Goal: Task Accomplishment & Management: Complete application form

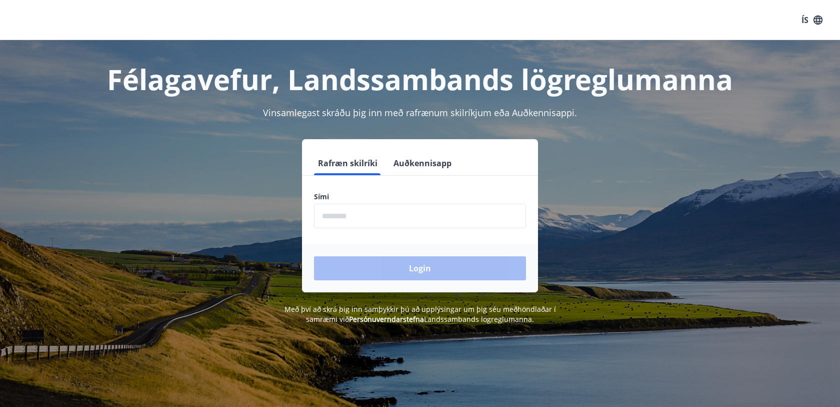
click at [419, 222] on input "phone" at bounding box center [420, 216] width 212 height 25
type input "********"
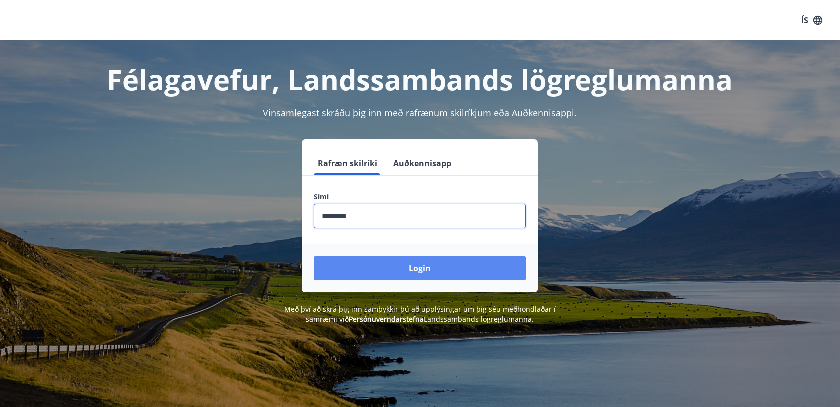
click at [420, 274] on button "Login" at bounding box center [420, 268] width 212 height 24
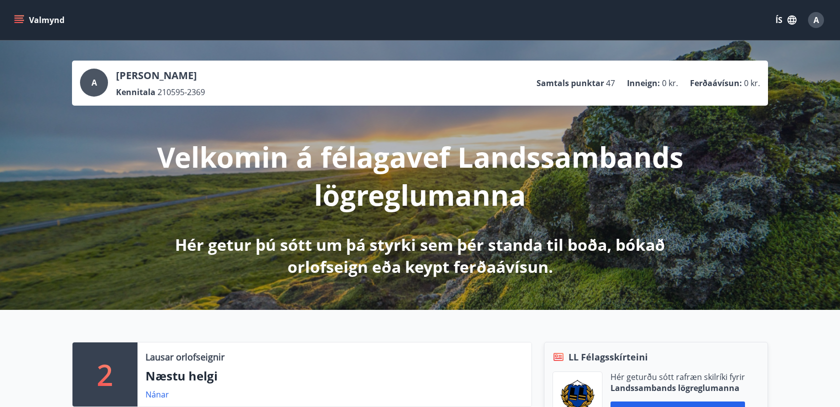
click at [25, 24] on button "Valmynd" at bounding box center [40, 20] width 57 height 18
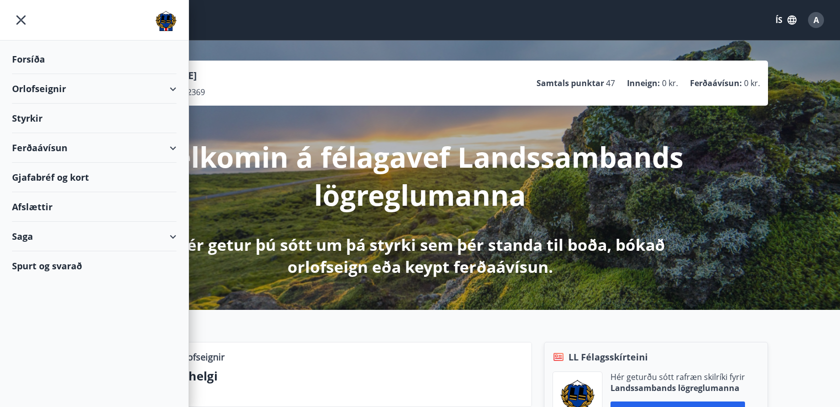
click at [36, 124] on div "Styrkir" at bounding box center [94, 119] width 165 height 30
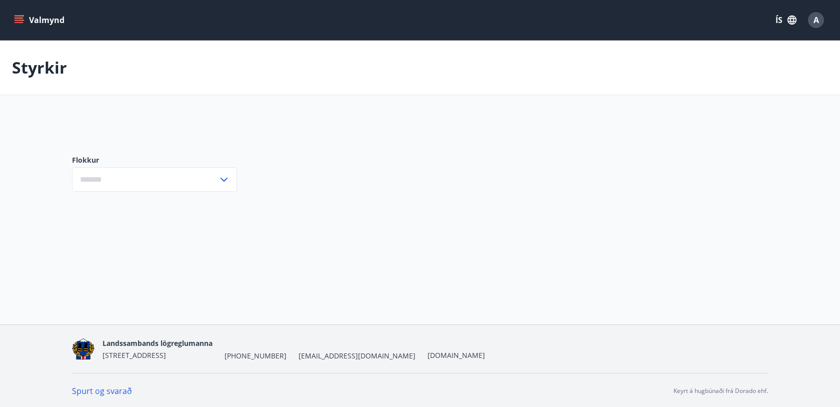
type input "***"
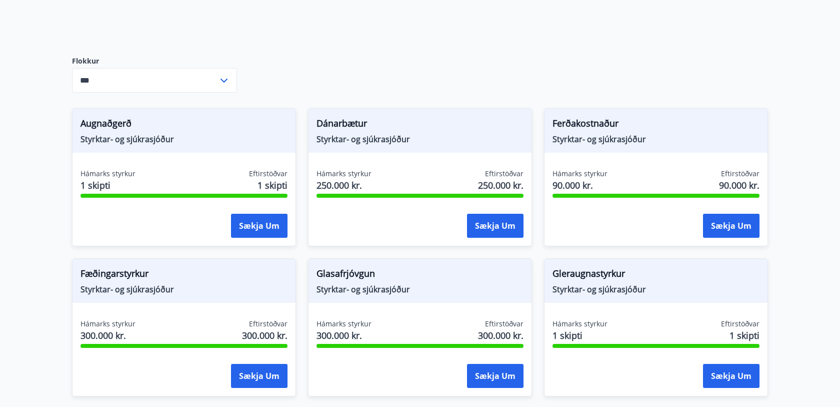
scroll to position [102, 0]
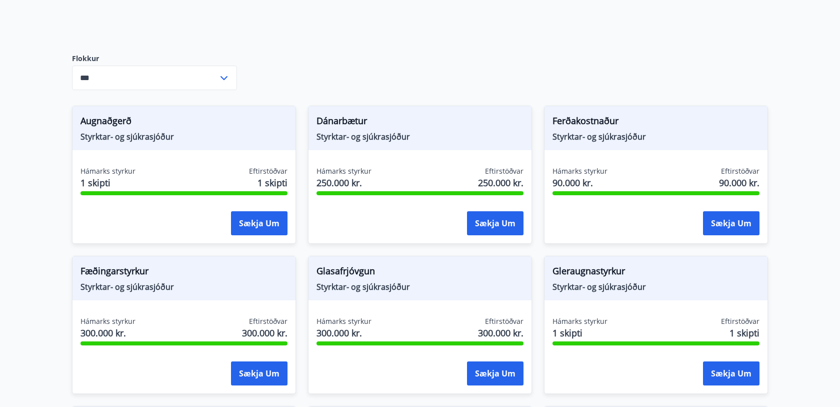
click at [556, 329] on span "1 skipti" at bounding box center [580, 332] width 55 height 13
click at [584, 272] on span "Gleraugnastyrkur" at bounding box center [656, 272] width 207 height 17
click at [594, 261] on div "Gleraugnastyrkur Styrktar- og sjúkrasjóður" at bounding box center [656, 278] width 223 height 44
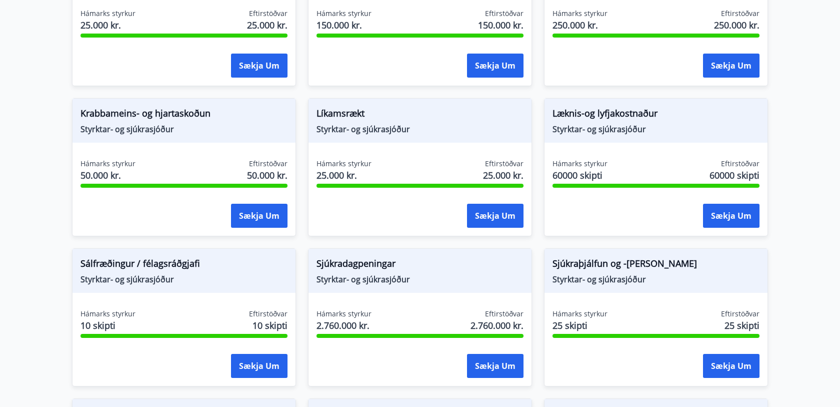
scroll to position [567, 0]
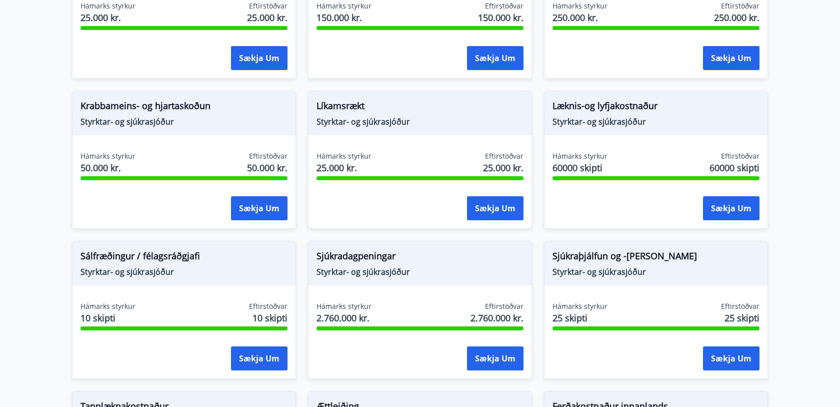
click at [355, 108] on span "Líkamsrækt" at bounding box center [420, 107] width 207 height 17
click at [357, 121] on span "Styrktar- og sjúkrasjóður" at bounding box center [420, 121] width 207 height 11
click at [347, 164] on span "25.000 kr." at bounding box center [344, 167] width 55 height 13
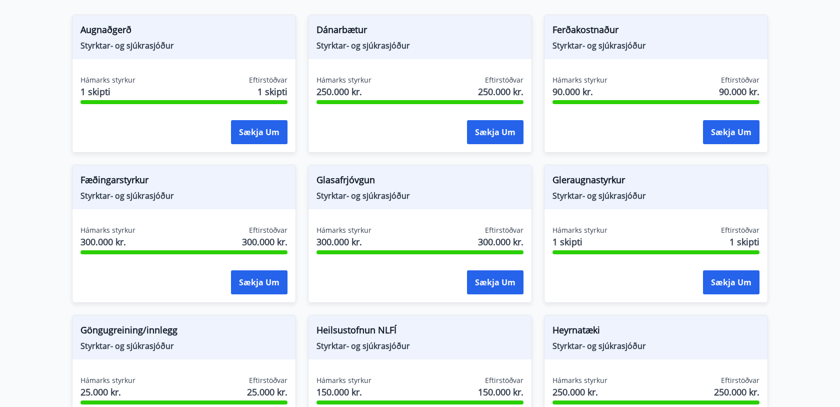
scroll to position [212, 0]
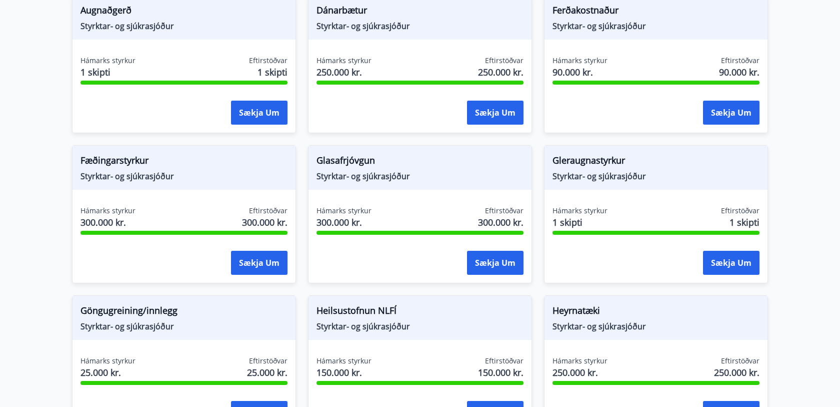
click at [494, 215] on span "Eftirstöðvar" at bounding box center [504, 211] width 39 height 10
click at [337, 171] on span "Styrktar- og sjúkrasjóður" at bounding box center [420, 176] width 207 height 11
click at [338, 210] on span "Hámarks styrkur" at bounding box center [344, 211] width 55 height 10
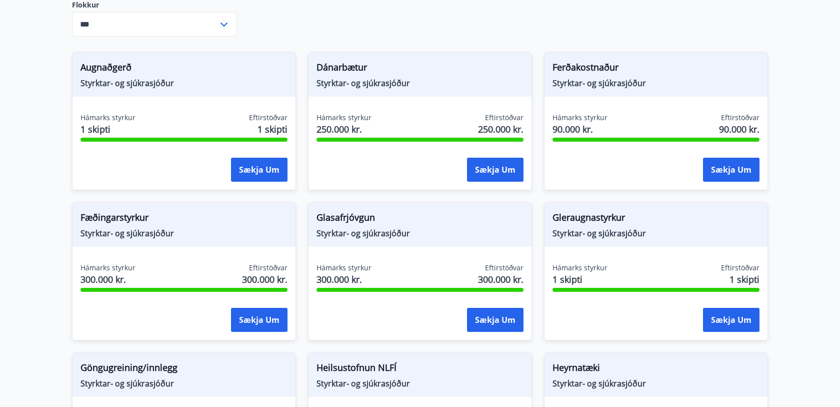
scroll to position [160, 0]
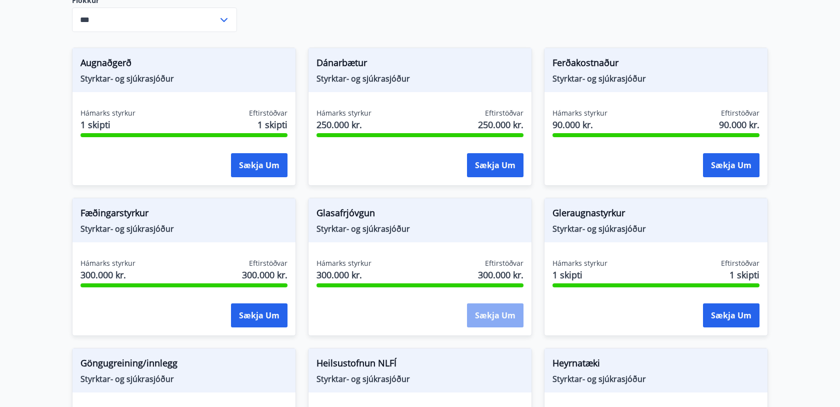
click at [504, 311] on button "Sækja um" at bounding box center [495, 315] width 57 height 24
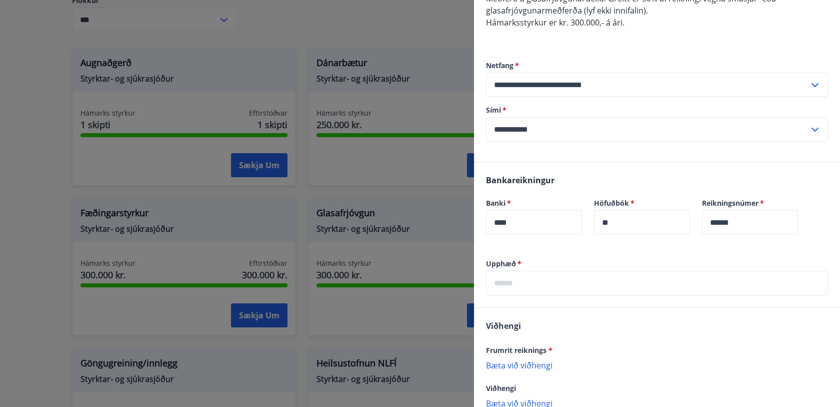
scroll to position [163, 0]
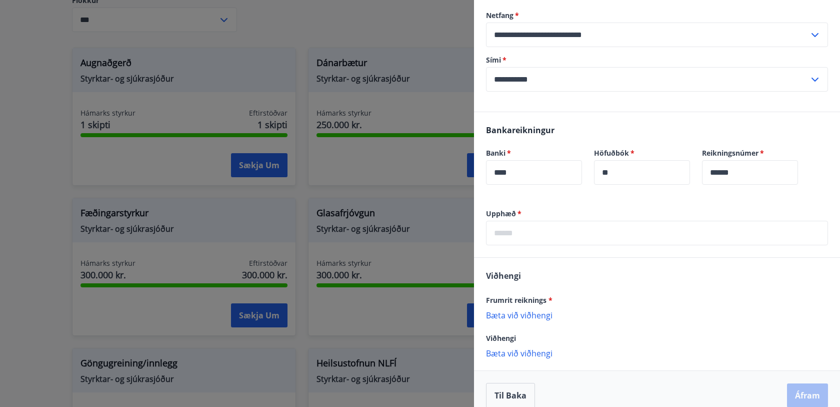
click at [570, 224] on input "text" at bounding box center [657, 233] width 342 height 25
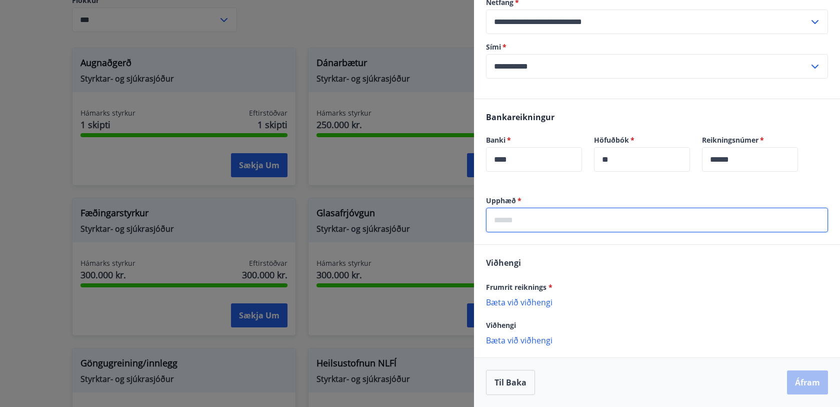
click at [547, 219] on input "text" at bounding box center [657, 220] width 342 height 25
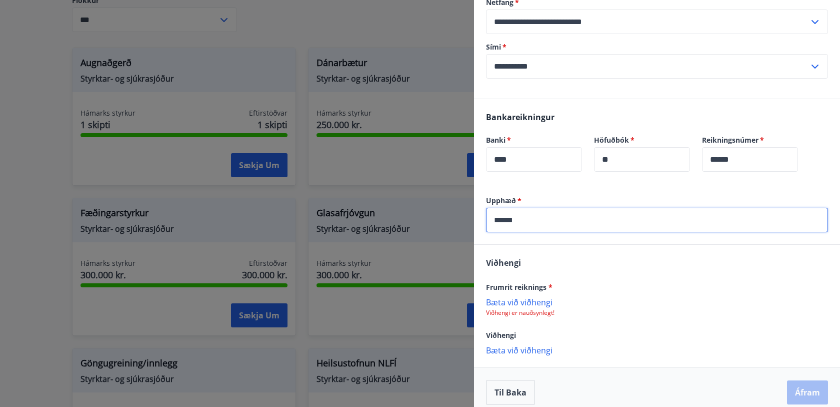
type input "******"
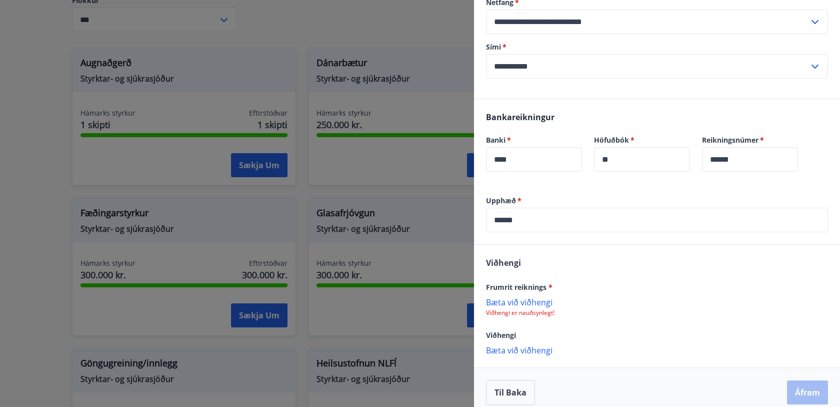
click at [524, 300] on p "Bæta við viðhengi" at bounding box center [657, 302] width 342 height 10
click at [514, 298] on p "Bæta við viðhengi" at bounding box center [657, 302] width 342 height 10
click at [643, 263] on div "Viðhengi Frumrit reiknings * LIVIO 2.pdf Viðhengi Bæta við viðhengi {error_atta…" at bounding box center [657, 306] width 366 height 123
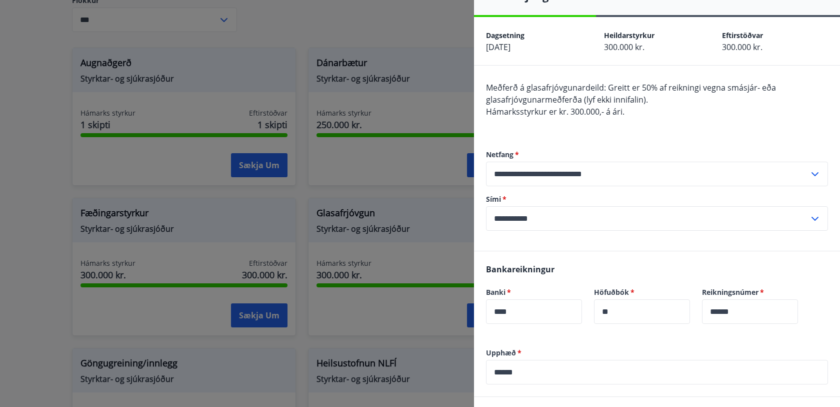
scroll to position [187, 0]
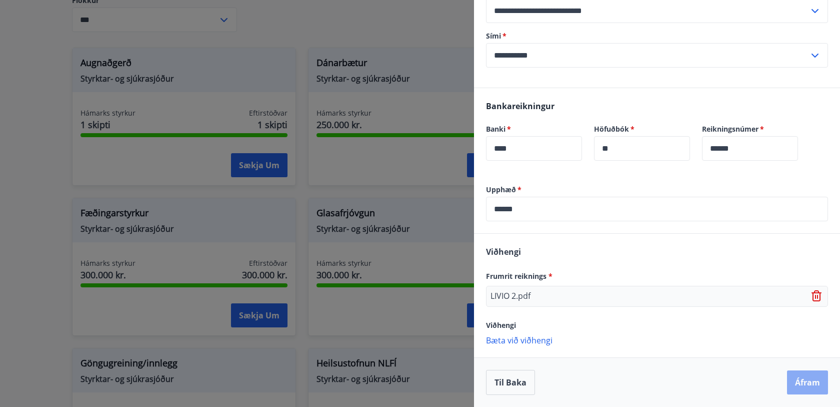
click at [807, 389] on button "Áfram" at bounding box center [807, 382] width 41 height 24
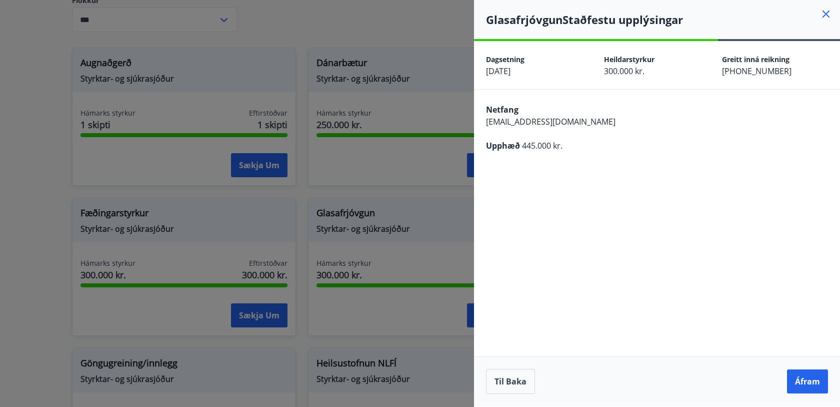
scroll to position [0, 0]
click at [807, 389] on button "Áfram" at bounding box center [807, 381] width 41 height 24
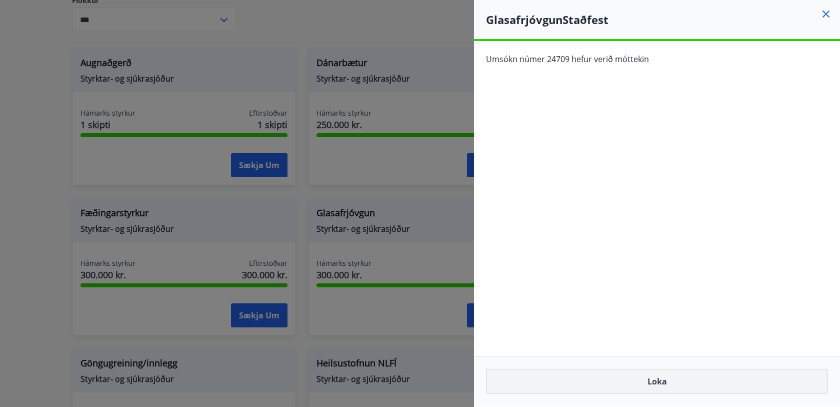
click at [721, 388] on button "Loka" at bounding box center [657, 381] width 342 height 25
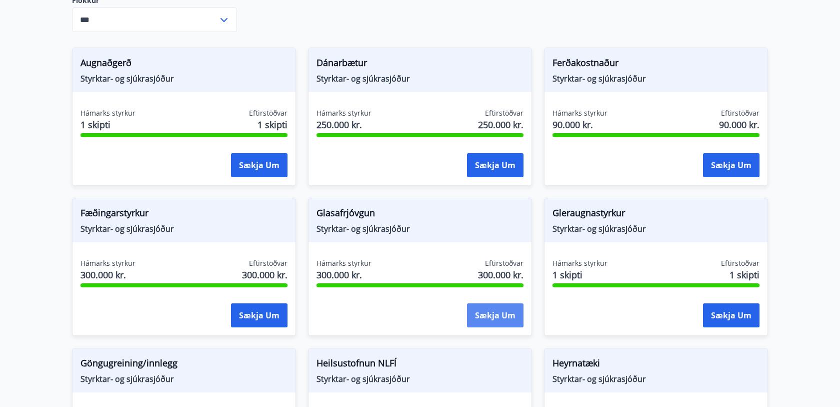
click at [497, 311] on button "Sækja um" at bounding box center [495, 315] width 57 height 24
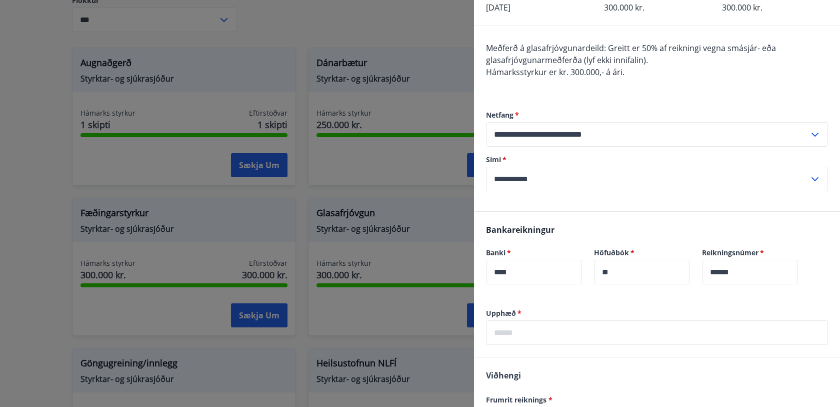
scroll to position [98, 0]
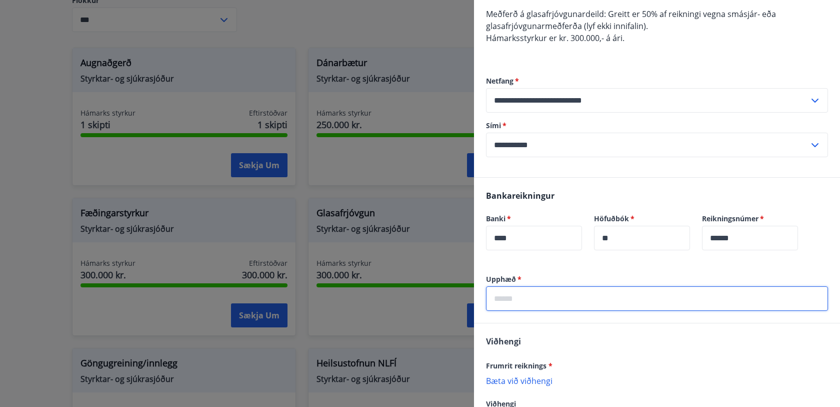
click at [544, 305] on input "text" at bounding box center [657, 298] width 342 height 25
type input "******"
click at [582, 324] on div "Viðhengi Frumrit reiknings * Bæta við viðhengi Viðhengi er nauðsynlegt! Viðheng…" at bounding box center [657, 384] width 366 height 122
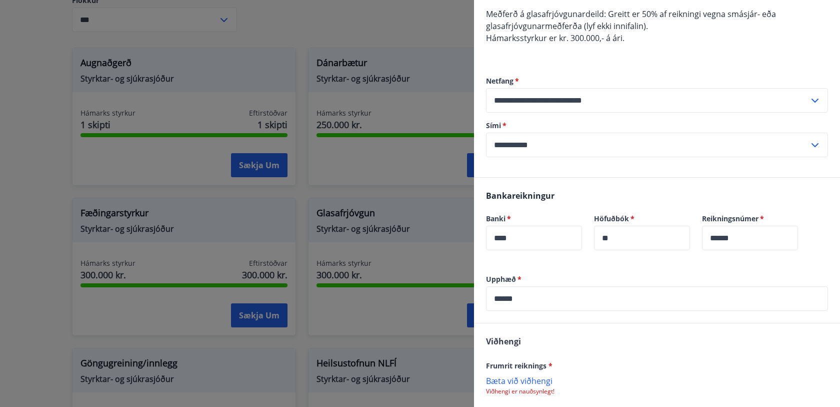
scroll to position [186, 0]
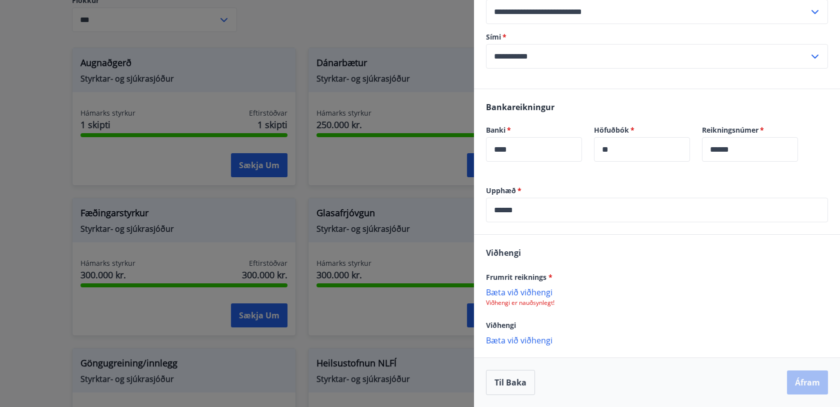
click at [530, 294] on p "Bæta við viðhengi" at bounding box center [657, 292] width 342 height 10
click at [548, 306] on p "Viðhengi er nauðsynlegt!" at bounding box center [657, 303] width 342 height 8
click at [531, 291] on p "Bæta við viðhengi" at bounding box center [657, 292] width 342 height 10
click at [794, 380] on button "Áfram" at bounding box center [807, 382] width 41 height 24
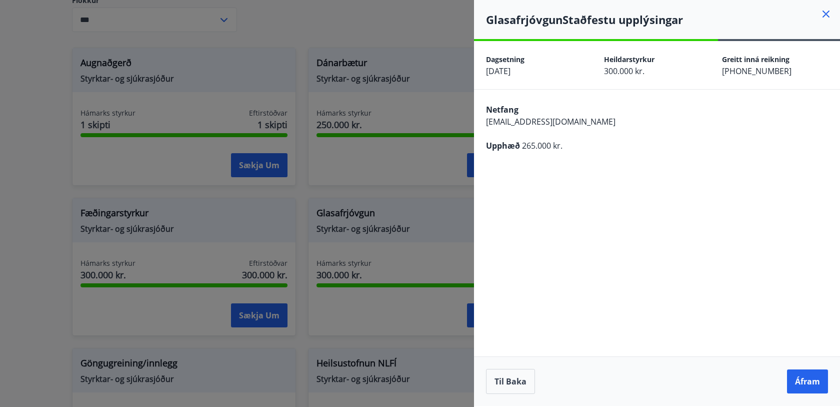
scroll to position [0, 0]
click at [794, 380] on button "Áfram" at bounding box center [807, 381] width 41 height 24
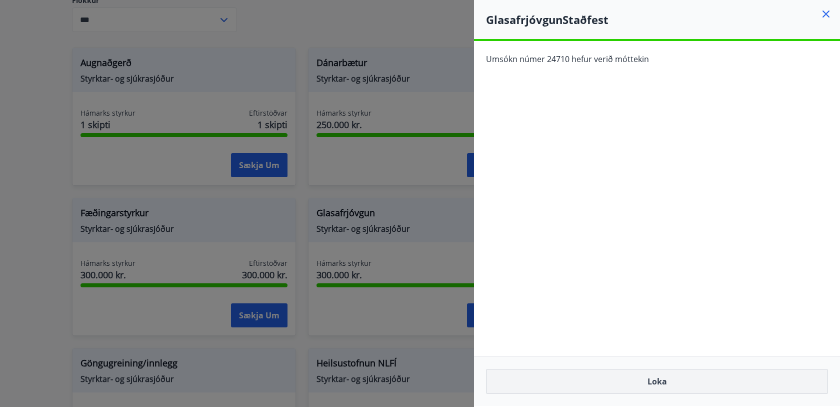
click at [642, 375] on button "Loka" at bounding box center [657, 381] width 342 height 25
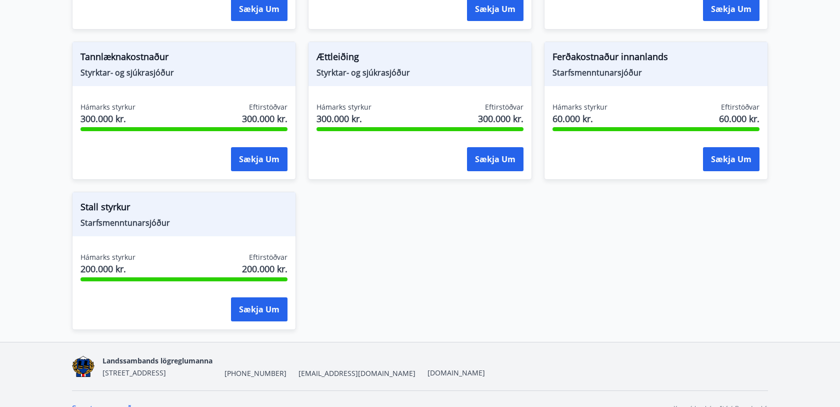
scroll to position [935, 0]
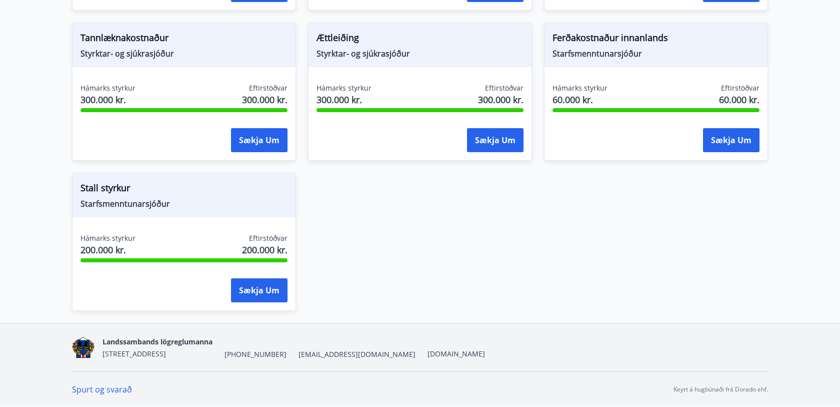
click at [98, 189] on span "Stall styrkur" at bounding box center [184, 189] width 207 height 17
click at [108, 200] on span "Starfsmenntunarsjóður" at bounding box center [184, 203] width 207 height 11
